Goal: Information Seeking & Learning: Learn about a topic

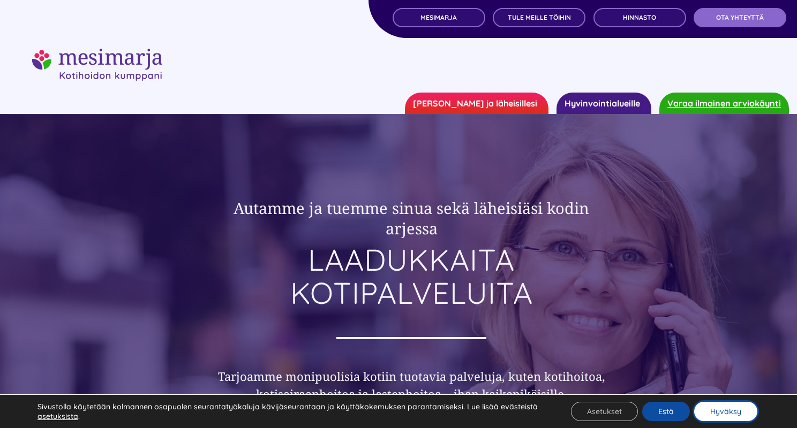
click at [707, 412] on button "Hyväksy" at bounding box center [725, 411] width 63 height 19
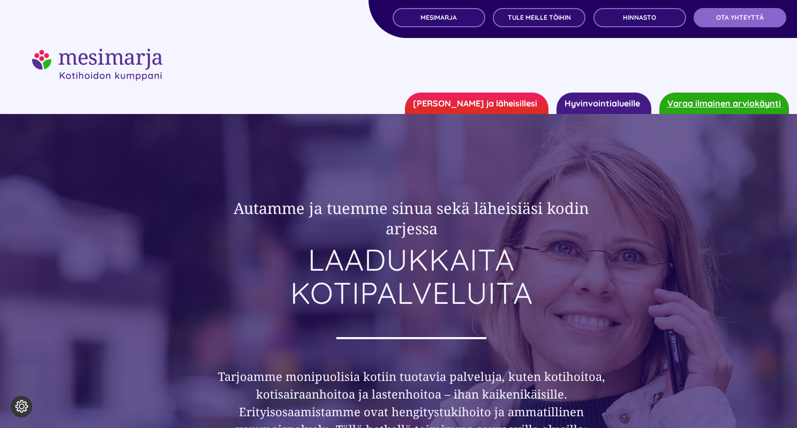
click at [592, 107] on link "Hyvinvointialueille" at bounding box center [603, 103] width 95 height 21
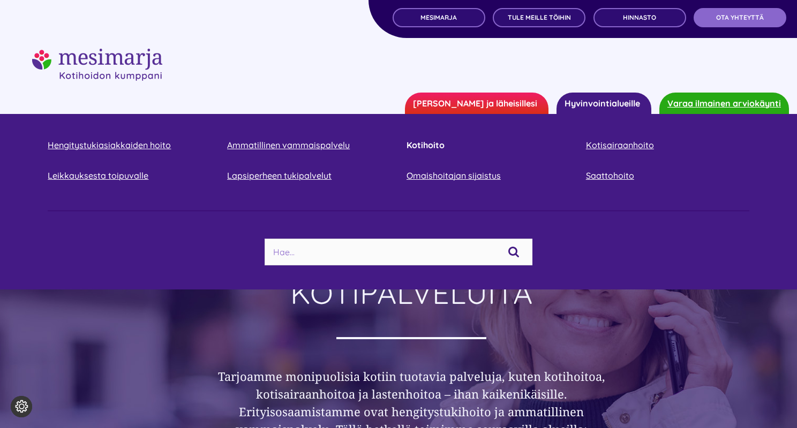
click at [429, 147] on link "Kotihoito" at bounding box center [487, 145] width 163 height 14
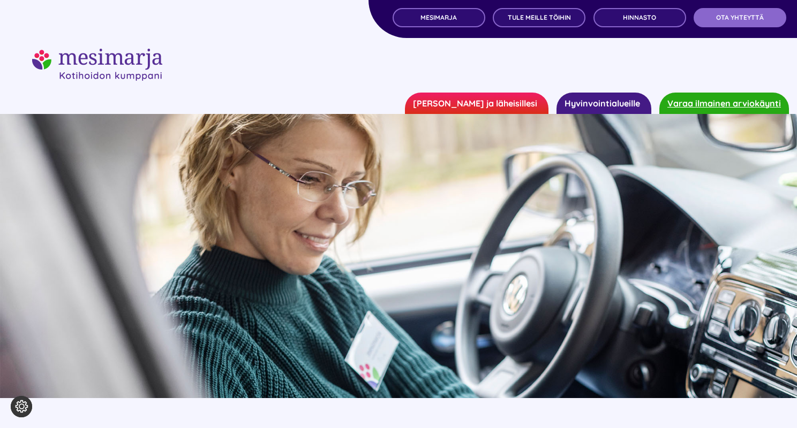
click at [475, 100] on link "[PERSON_NAME] ja läheisillesi" at bounding box center [476, 103] width 143 height 21
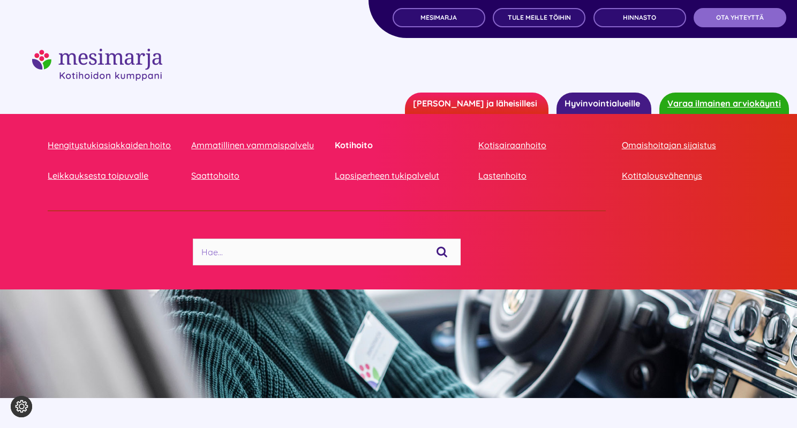
click at [368, 141] on link "Kotihoito" at bounding box center [398, 145] width 127 height 14
